Goal: Answer question/provide support

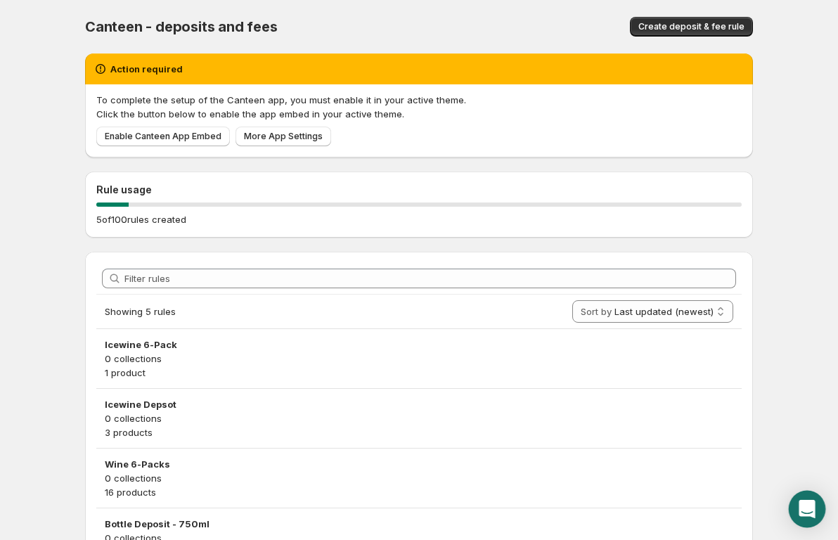
click at [811, 497] on div "Open Intercom Messenger" at bounding box center [807, 509] width 37 height 37
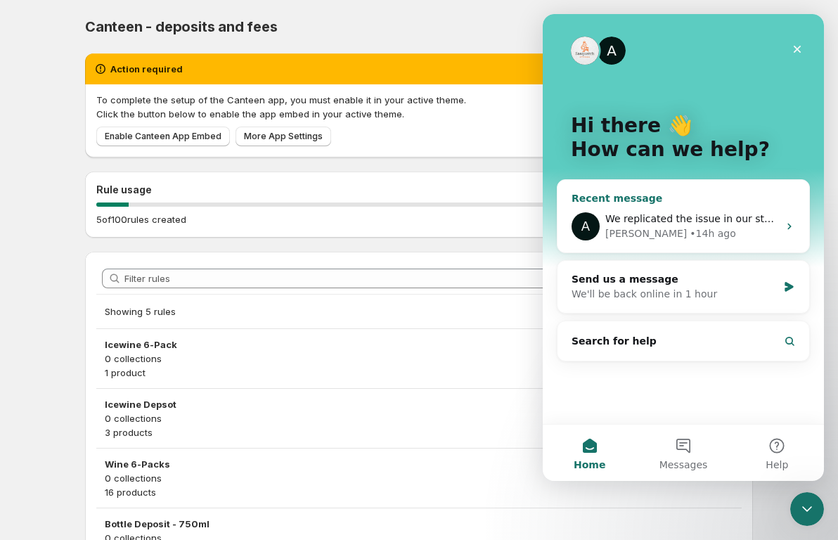
click at [651, 247] on div "A We replicated the issue in our store, and the app is working correctly. We ha…" at bounding box center [684, 226] width 252 height 52
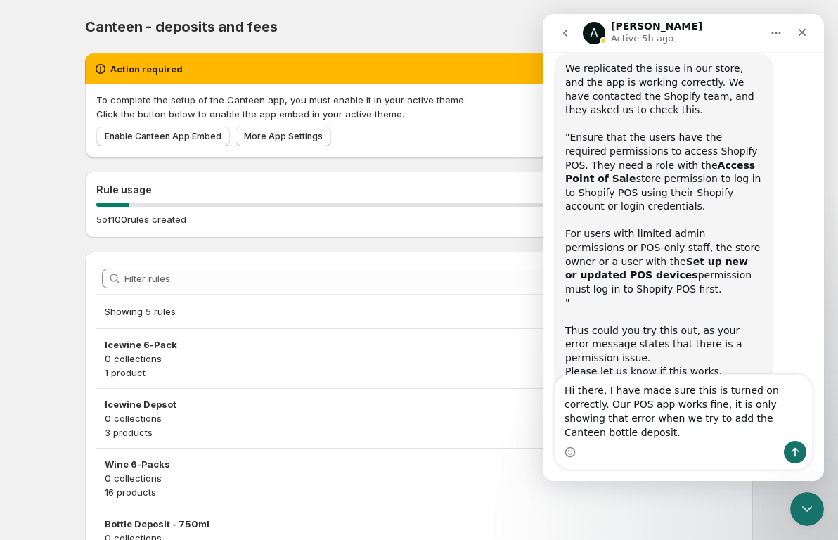
scroll to position [2523, 0]
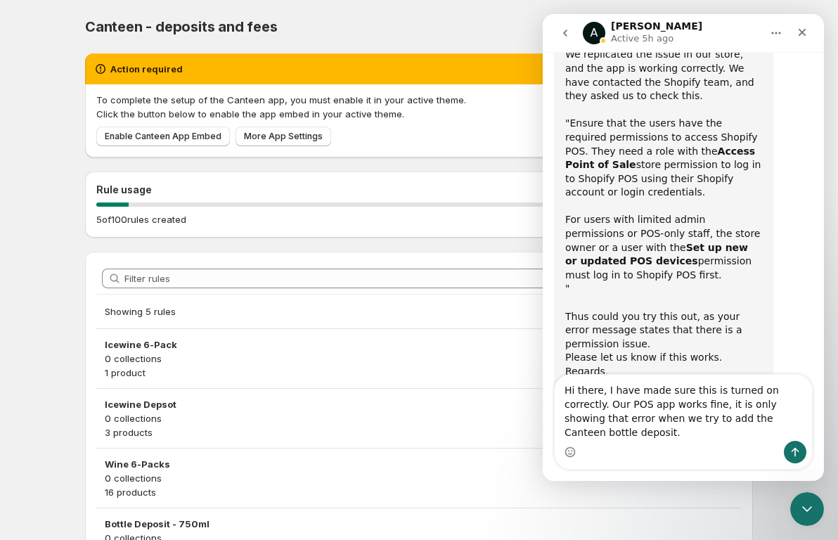
drag, startPoint x: 605, startPoint y: 366, endPoint x: 1255, endPoint y: 519, distance: 666.8
click at [605, 375] on textarea "Hi there, I have made sure this is turned on correctly. Our POS app works fine,…" at bounding box center [683, 408] width 257 height 66
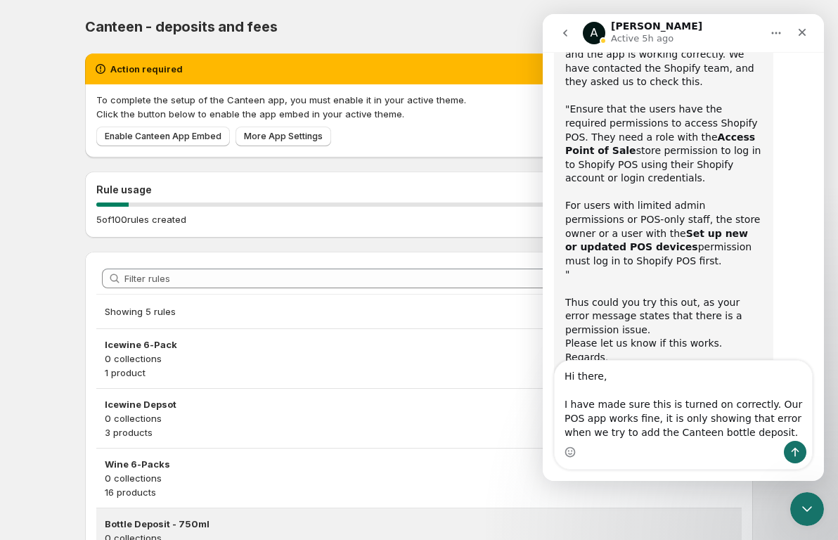
scroll to position [2551, 0]
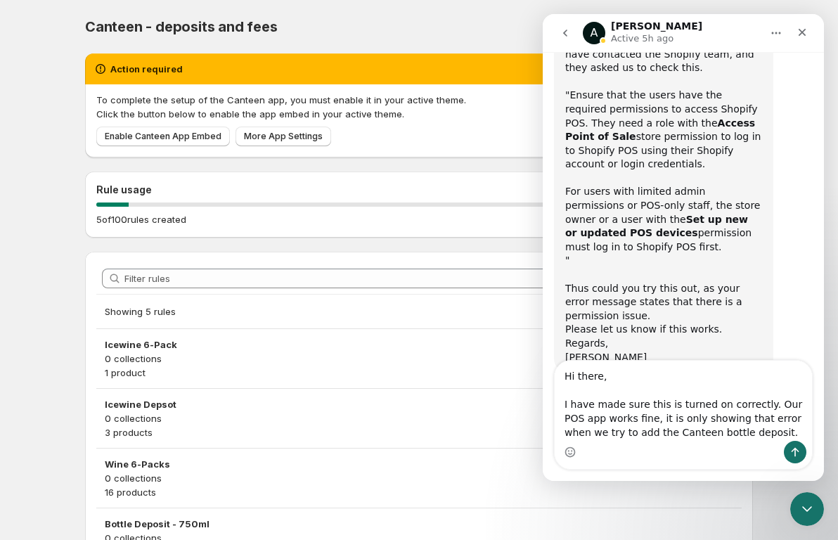
click at [688, 430] on textarea "Hi there, I have made sure this is turned on correctly. Our POS app works fine,…" at bounding box center [683, 401] width 257 height 80
click at [733, 390] on textarea "Hi there, I have made sure this is turned on correctly. Our POS app works fine,…" at bounding box center [683, 401] width 257 height 80
click at [736, 391] on textarea "Hi there, I have made sure this is turned on correctly. Our POS app works fine,…" at bounding box center [683, 401] width 257 height 80
click at [734, 390] on textarea "Hi there, I have made sure this is turned on correctly. Our POS app works fine,…" at bounding box center [683, 401] width 257 height 80
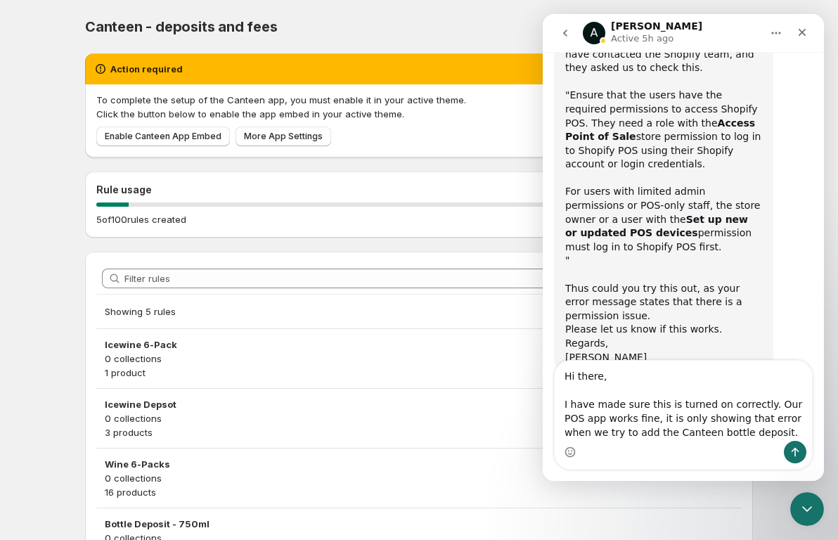
click at [748, 402] on textarea "Hi there, I have made sure this is turned on correctly. Our POS app works fine,…" at bounding box center [683, 401] width 257 height 80
drag, startPoint x: 748, startPoint y: 410, endPoint x: 529, endPoint y: 373, distance: 222.4
click html "A [PERSON_NAME] Active 5h ago Ask us anything, or share your feedback. Welcome.…"
click at [613, 388] on textarea "Hi there, I have made sure this is turned on correctly. Our POS app works fine,…" at bounding box center [683, 401] width 257 height 80
drag, startPoint x: 642, startPoint y: 376, endPoint x: 570, endPoint y: 376, distance: 72.4
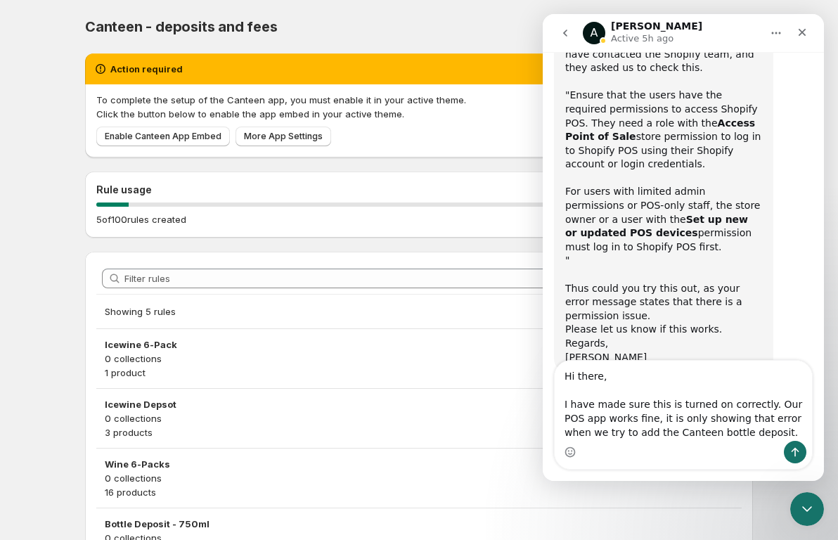
click at [570, 376] on textarea "Hi there, I have made sure this is turned on correctly. Our POS app works fine,…" at bounding box center [683, 401] width 257 height 80
click at [609, 418] on textarea "Hi there, I can confirm this is turned on correctly. Our POS app works fine, it…" at bounding box center [683, 401] width 257 height 80
click at [600, 423] on textarea "Hi there, I can confirm this is turned on correctly. Our POS app works fine, it…" at bounding box center [683, 401] width 257 height 80
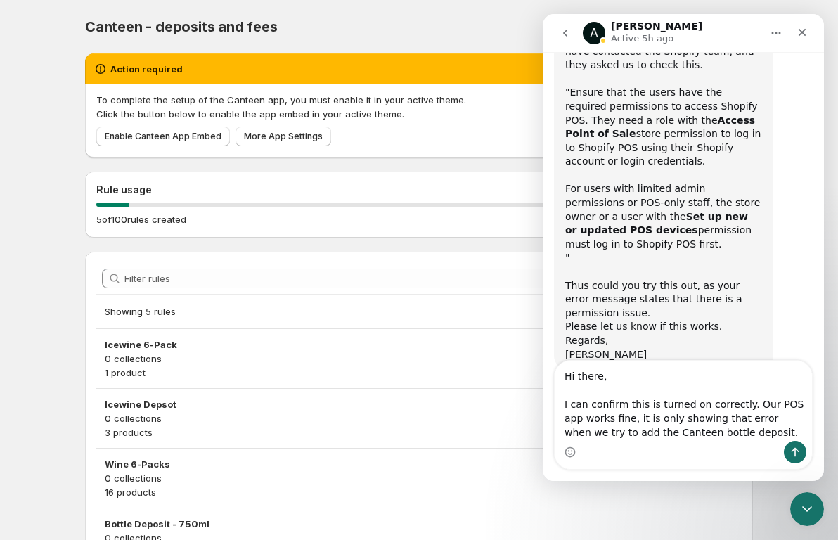
type textarea "Hi there, I can confirm this is turned on correctly. Our POS app works fine, it…"
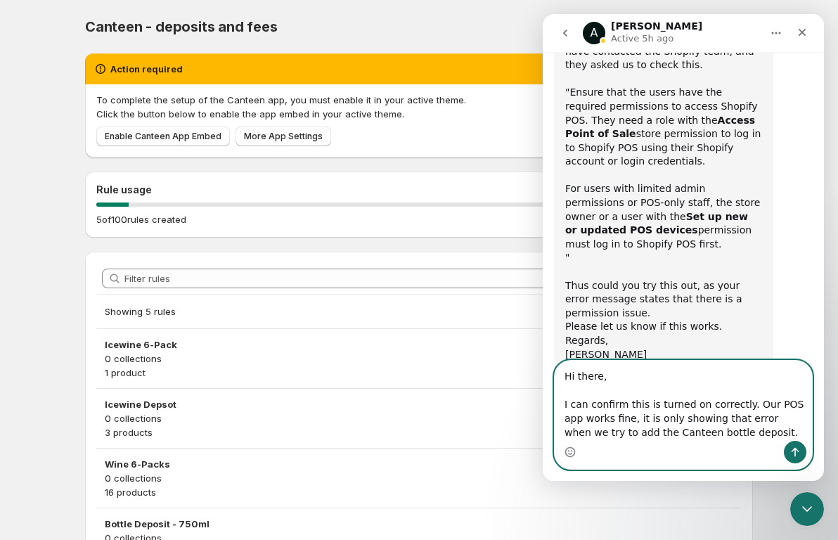
click at [635, 432] on textarea "Hi there, I can confirm this is turned on correctly. Our POS app works fine, it…" at bounding box center [683, 401] width 257 height 80
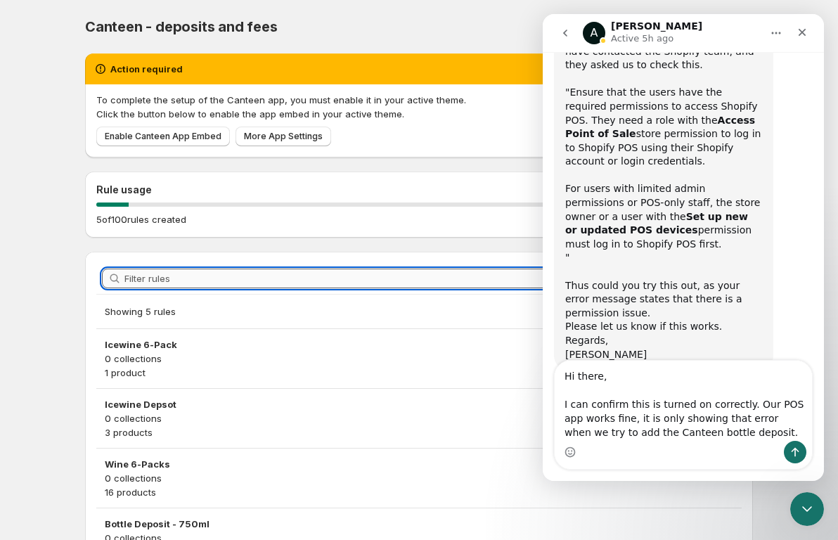
click at [353, 283] on input "Filter rules" at bounding box center [430, 279] width 612 height 20
click at [330, 224] on div "5 of 100 rules created" at bounding box center [419, 219] width 646 height 14
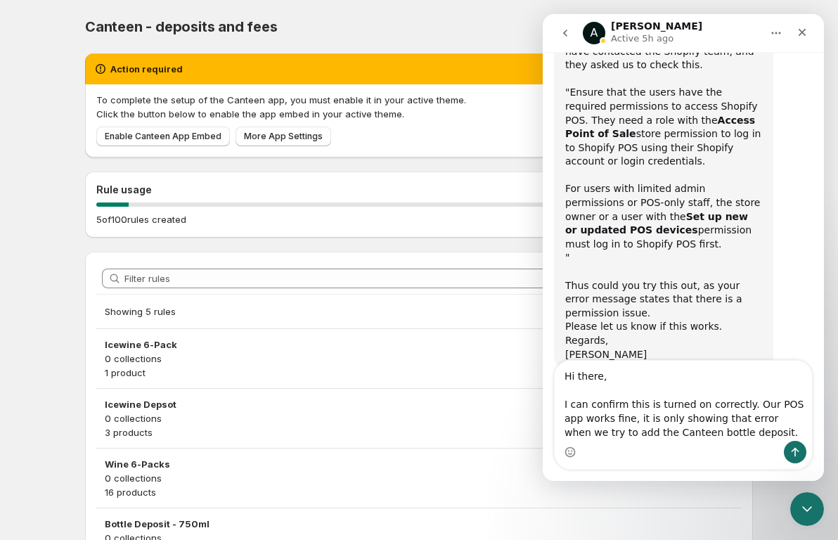
click at [556, 32] on button "go back" at bounding box center [565, 33] width 27 height 27
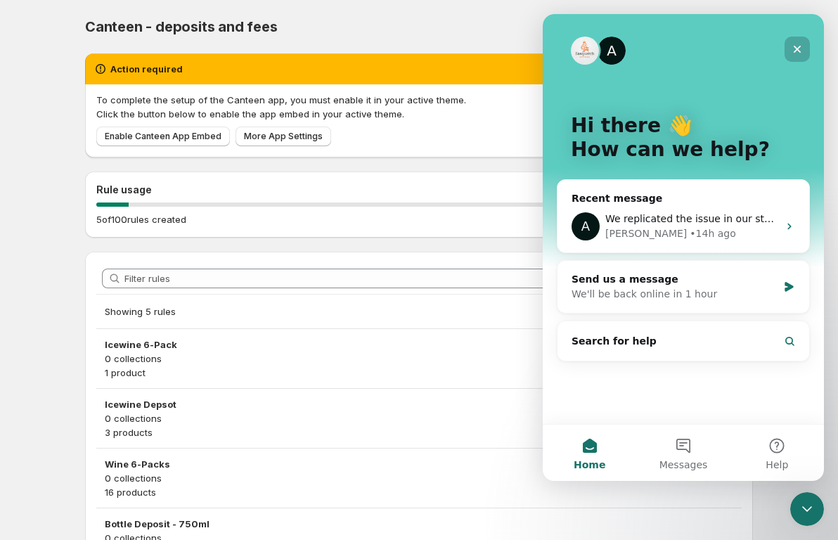
click at [808, 47] on div "Close" at bounding box center [797, 49] width 25 height 25
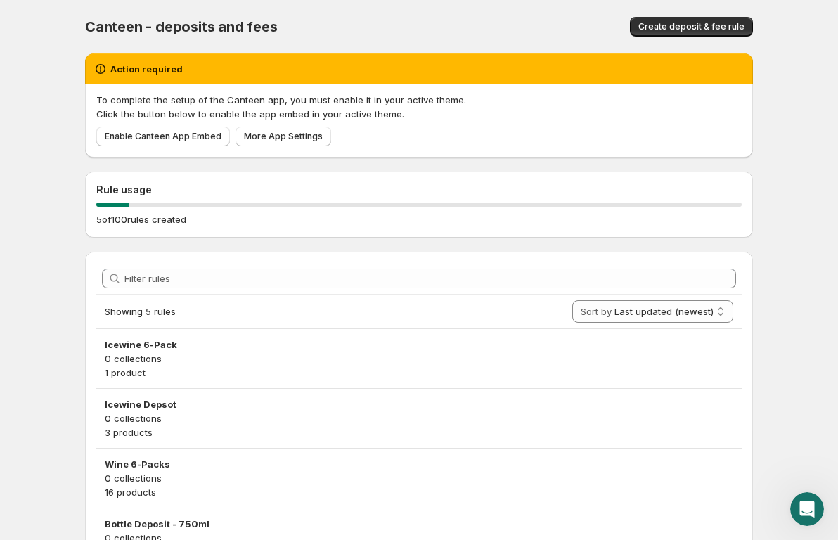
click at [126, 31] on span "Canteen - deposits and fees" at bounding box center [181, 26] width 193 height 17
click at [33, 86] on body "Home Help Canteen - deposits and fees. This page is ready Canteen - deposits an…" at bounding box center [419, 270] width 838 height 540
click at [31, 136] on body "Home Help Canteen - deposits and fees. This page is ready Canteen - deposits an…" at bounding box center [419, 270] width 838 height 540
drag, startPoint x: 15, startPoint y: 210, endPoint x: 1, endPoint y: 238, distance: 32.1
click at [15, 210] on body "Home Help Canteen - deposits and fees. This page is ready Canteen - deposits an…" at bounding box center [419, 270] width 838 height 540
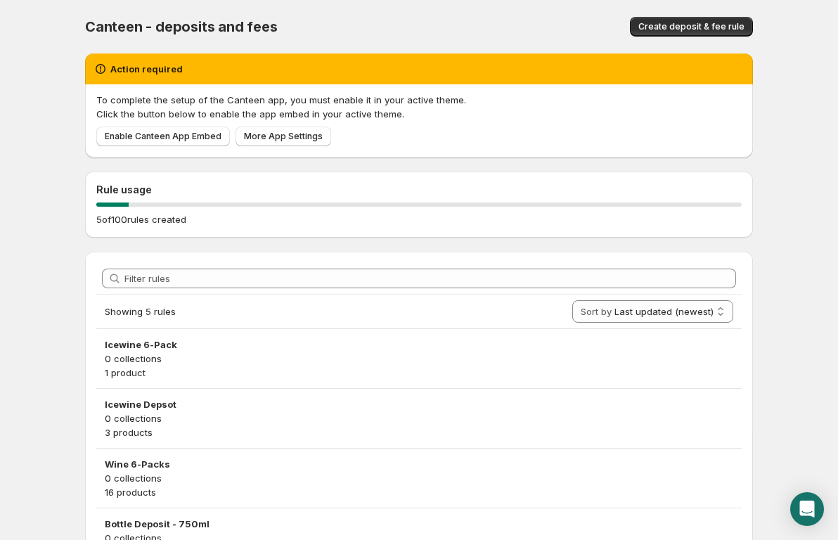
click at [44, 295] on body "Home Help Canteen - deposits and fees. This page is ready Canteen - deposits an…" at bounding box center [419, 270] width 838 height 540
